Goal: Task Accomplishment & Management: Manage account settings

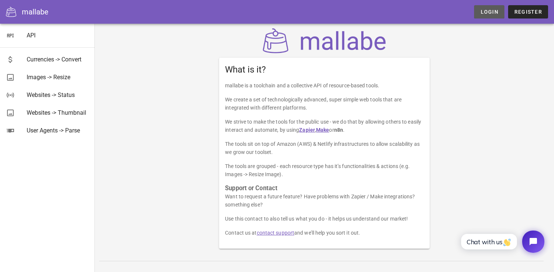
click at [489, 17] on link "Login" at bounding box center [489, 11] width 30 height 13
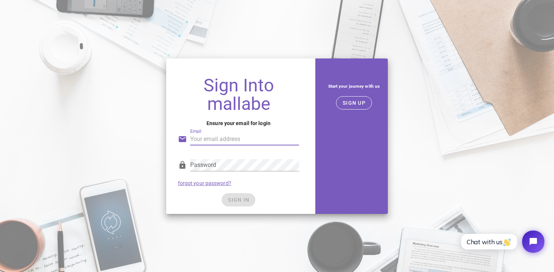
click at [232, 142] on input "Email" at bounding box center [244, 139] width 109 height 12
type input "[EMAIL_ADDRESS][DOMAIN_NAME]"
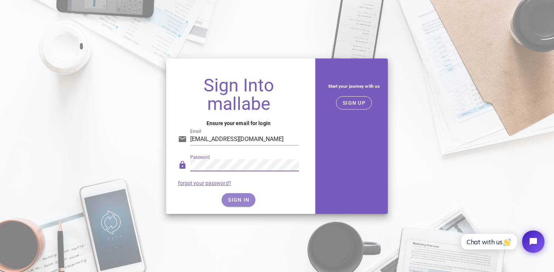
click at [228, 195] on button "SIGN IN" at bounding box center [239, 199] width 34 height 13
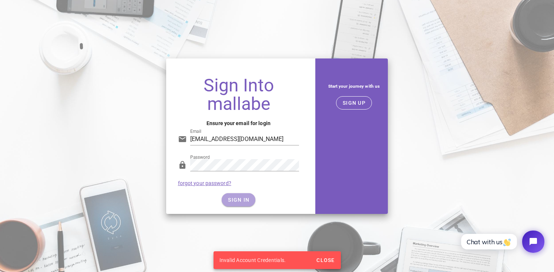
click at [235, 204] on button "SIGN IN" at bounding box center [239, 199] width 34 height 13
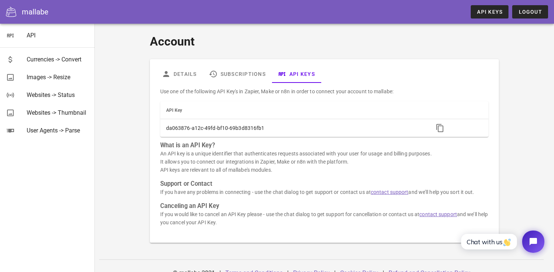
click at [24, 11] on div "mallabe" at bounding box center [35, 11] width 27 height 11
click at [224, 75] on link "Subscriptions" at bounding box center [237, 74] width 69 height 18
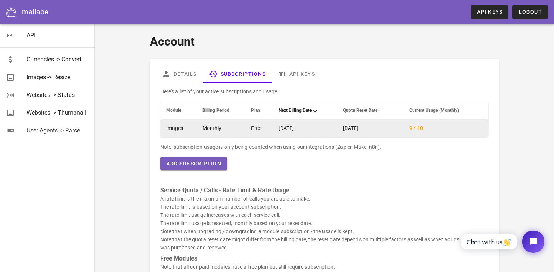
click at [216, 127] on td "Monthly" at bounding box center [221, 128] width 49 height 18
click at [215, 127] on td "Monthly" at bounding box center [221, 128] width 49 height 18
click at [241, 127] on td "Monthly" at bounding box center [221, 128] width 49 height 18
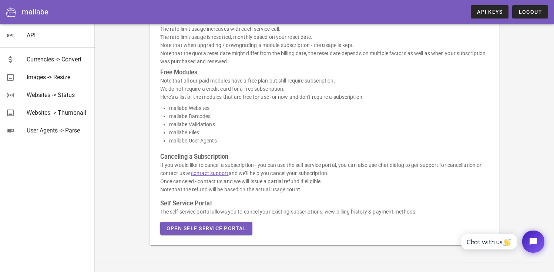
scroll to position [178, 0]
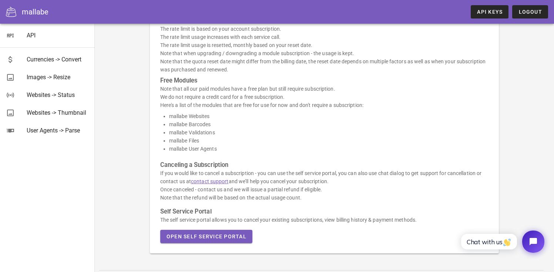
click at [221, 183] on link "contact support" at bounding box center [210, 181] width 38 height 6
